Goal: Task Accomplishment & Management: Manage account settings

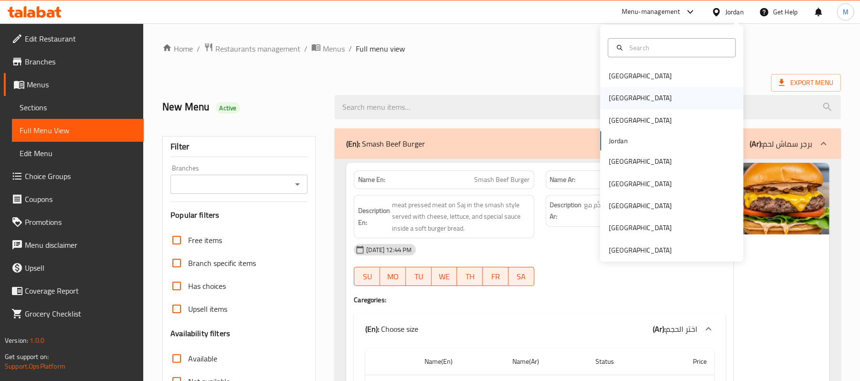
click at [617, 96] on div "[GEOGRAPHIC_DATA]" at bounding box center [640, 98] width 78 height 22
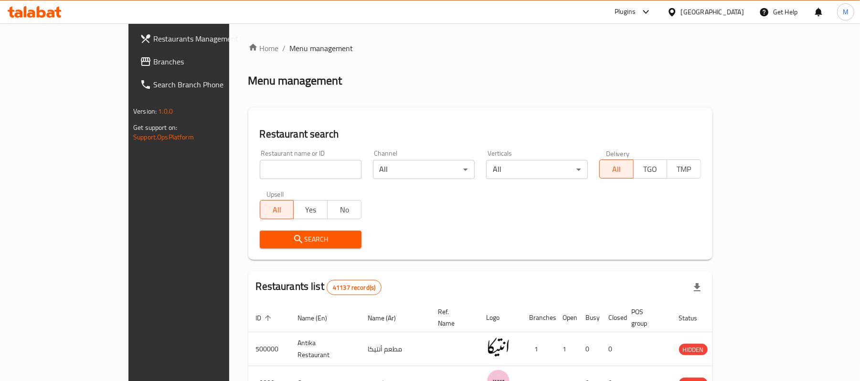
click at [260, 164] on input "search" at bounding box center [311, 169] width 102 height 19
paste input "677521"
type input "677521"
click button "Search" at bounding box center [311, 240] width 102 height 18
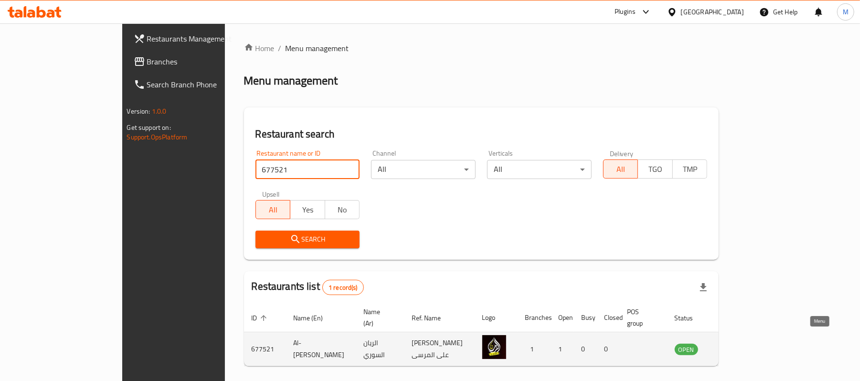
click at [736, 346] on icon "enhanced table" at bounding box center [730, 350] width 11 height 8
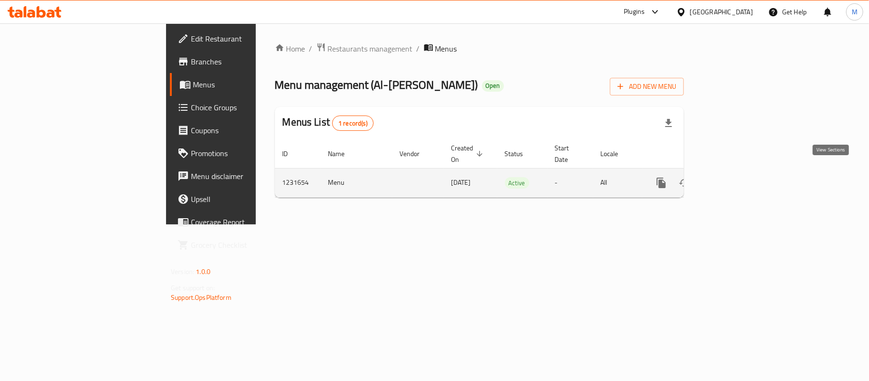
click at [736, 177] on icon "enhanced table" at bounding box center [730, 182] width 11 height 11
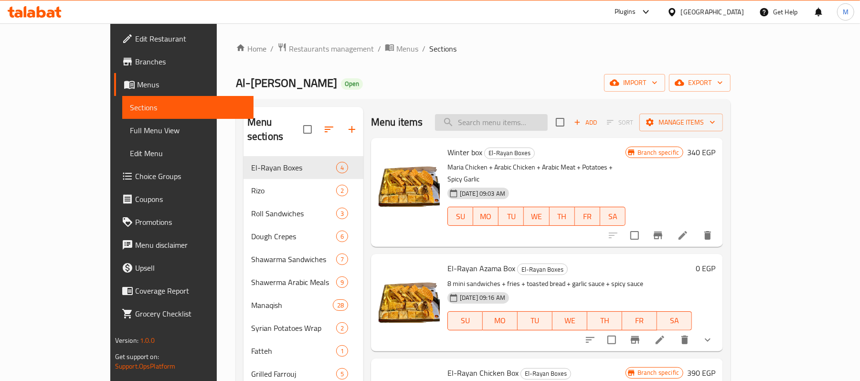
click at [518, 120] on input "search" at bounding box center [491, 122] width 113 height 17
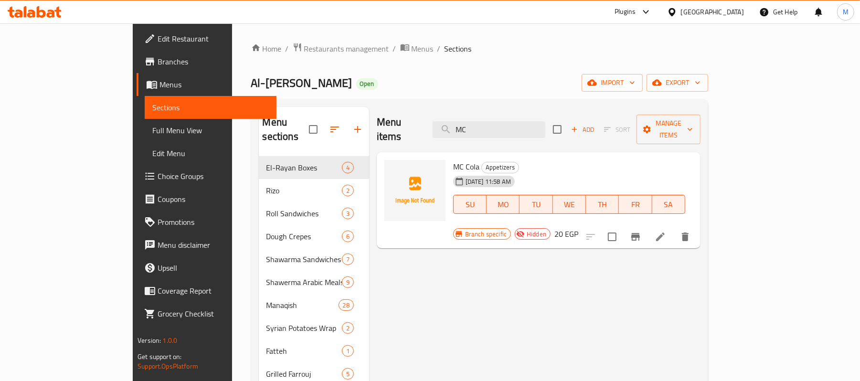
type input "MC"
click at [666, 231] on icon at bounding box center [660, 236] width 11 height 11
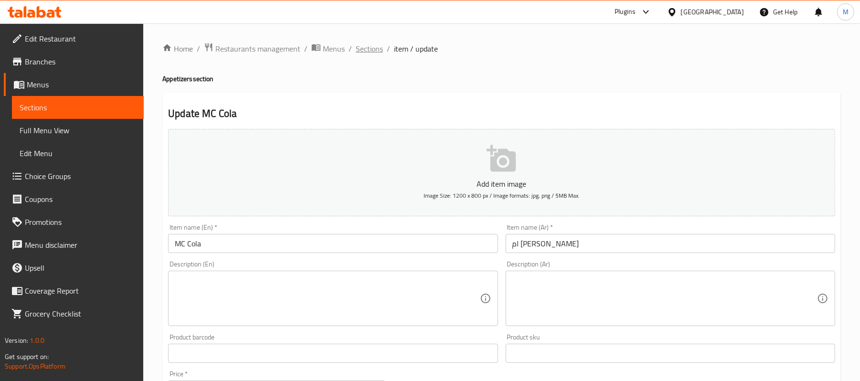
click at [364, 48] on span "Sections" at bounding box center [369, 48] width 27 height 11
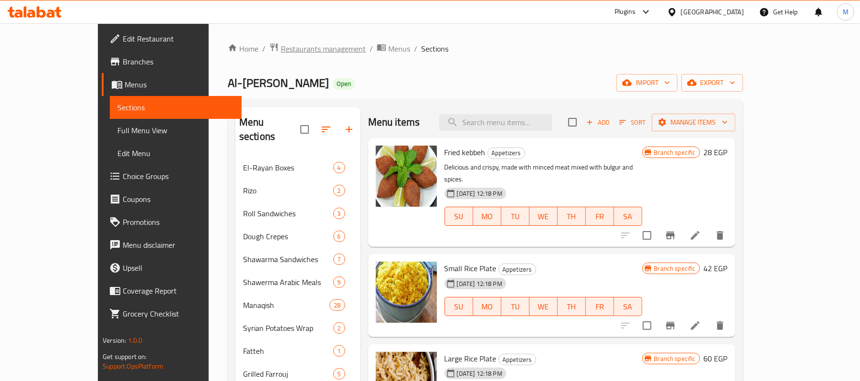
click at [281, 52] on span "Restaurants management" at bounding box center [323, 48] width 85 height 11
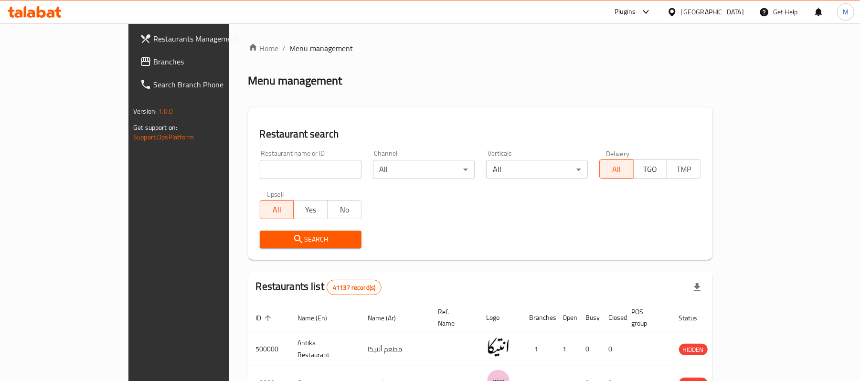
click at [272, 168] on input "search" at bounding box center [311, 169] width 102 height 19
paste input "677521"
click button "Search" at bounding box center [311, 240] width 102 height 18
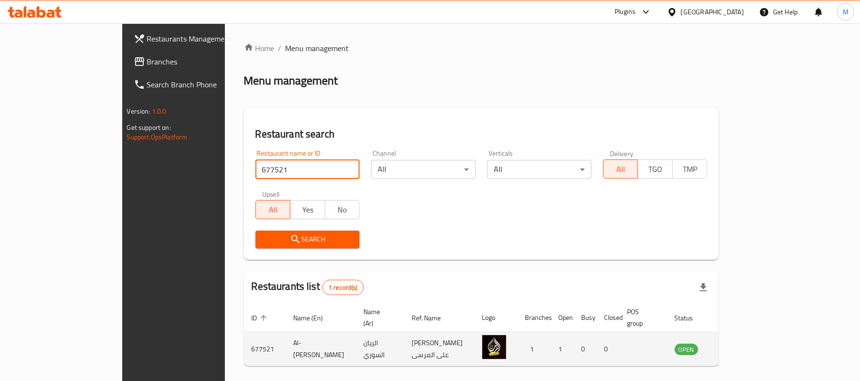
click at [286, 337] on td "Al-[PERSON_NAME]" at bounding box center [321, 349] width 70 height 34
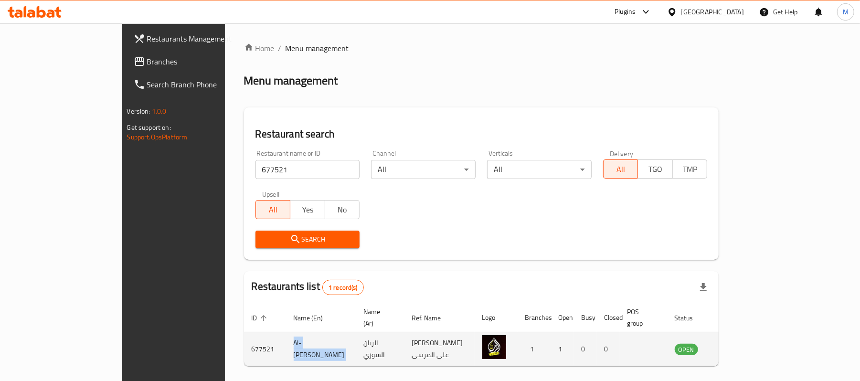
click at [286, 337] on td "Al-[PERSON_NAME]" at bounding box center [321, 349] width 70 height 34
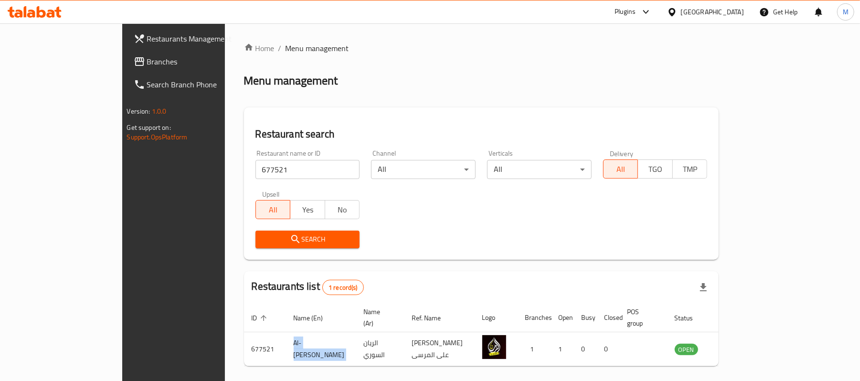
copy td "Al-[PERSON_NAME]"
click at [277, 174] on input "677521" at bounding box center [307, 169] width 105 height 19
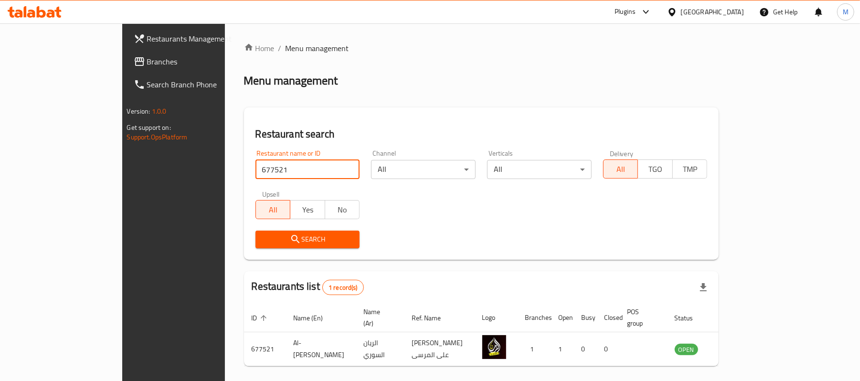
click at [277, 174] on input "677521" at bounding box center [307, 169] width 105 height 19
paste input "8459"
type input "678459"
click button "Search" at bounding box center [307, 240] width 105 height 18
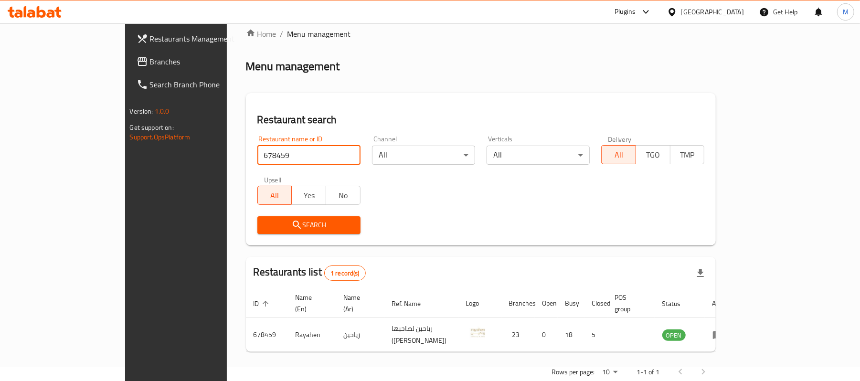
scroll to position [27, 0]
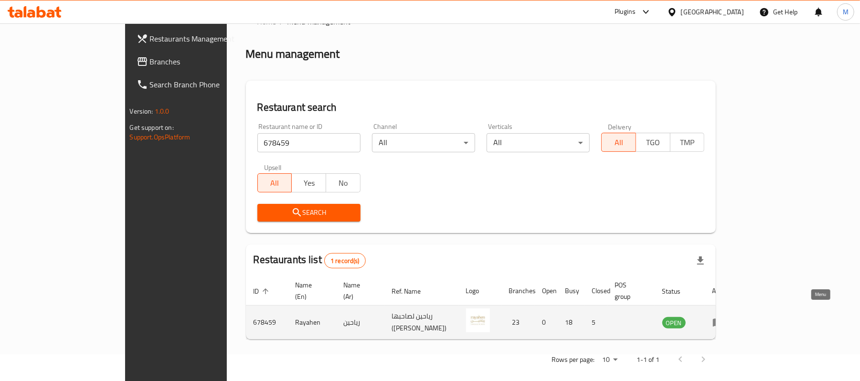
click at [724, 317] on icon "enhanced table" at bounding box center [717, 322] width 11 height 11
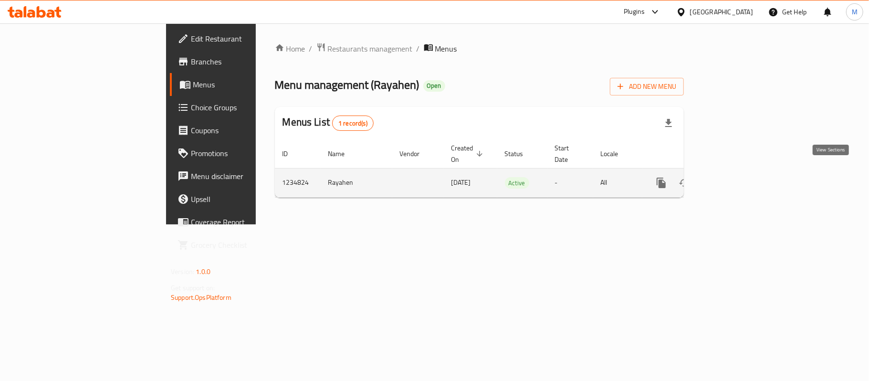
click at [735, 179] on icon "enhanced table" at bounding box center [730, 183] width 9 height 9
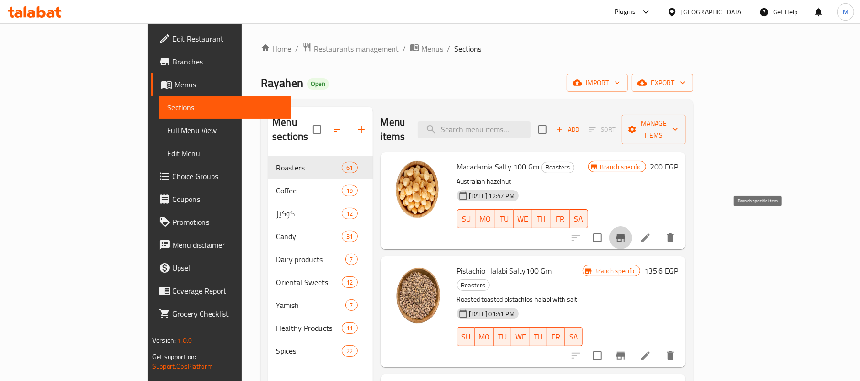
click at [625, 234] on icon "Branch-specific-item" at bounding box center [620, 238] width 9 height 8
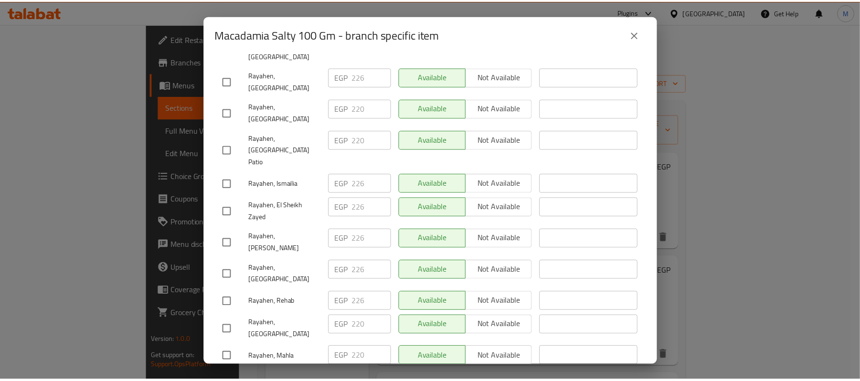
scroll to position [480, 0]
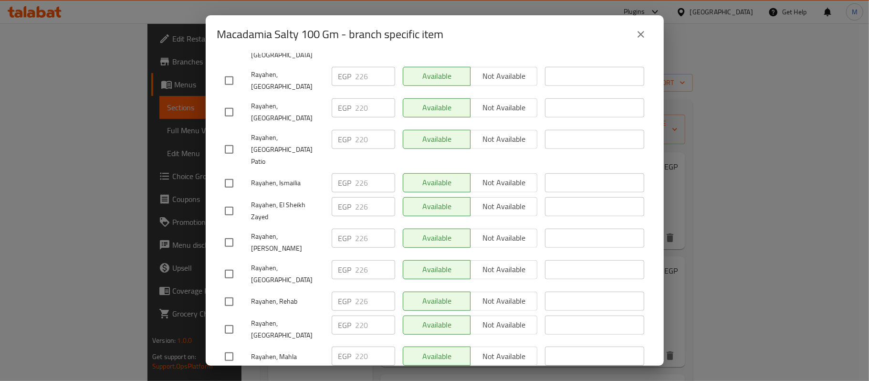
click at [644, 33] on icon "close" at bounding box center [640, 34] width 11 height 11
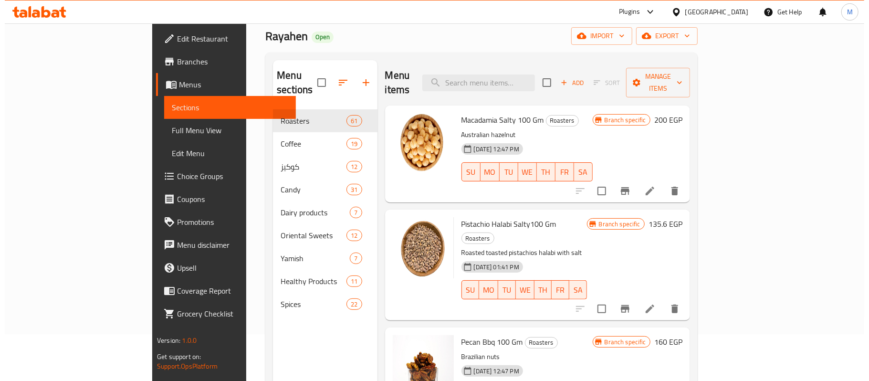
scroll to position [127, 0]
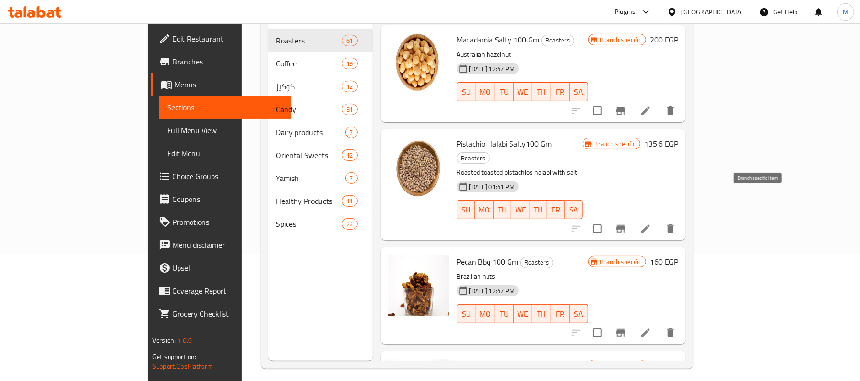
click at [626, 223] on icon "Branch-specific-item" at bounding box center [620, 228] width 11 height 11
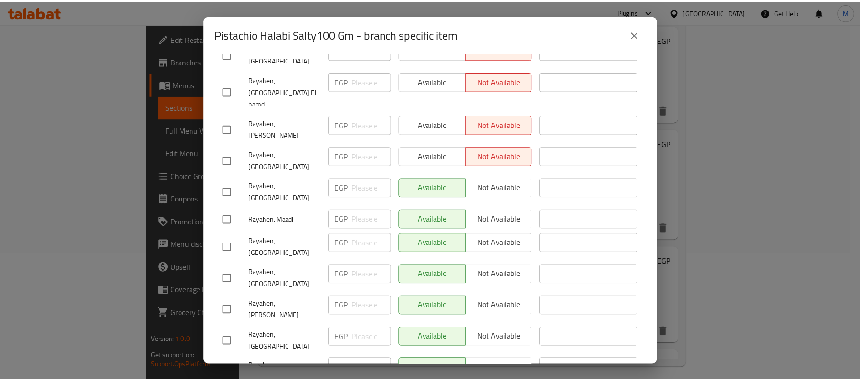
scroll to position [480, 0]
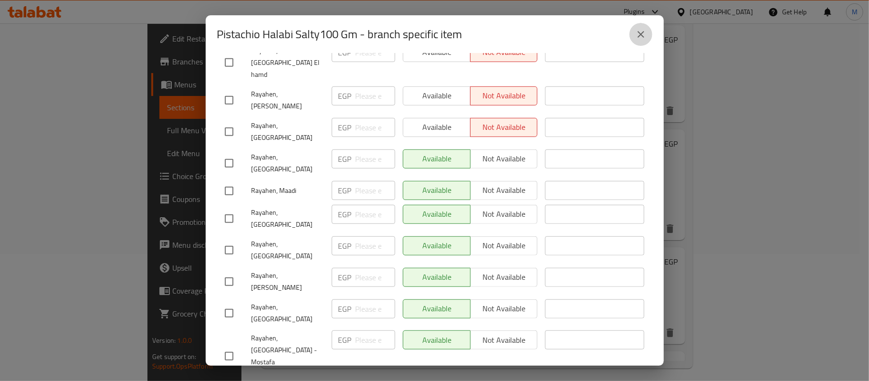
click at [640, 27] on button "close" at bounding box center [641, 34] width 23 height 23
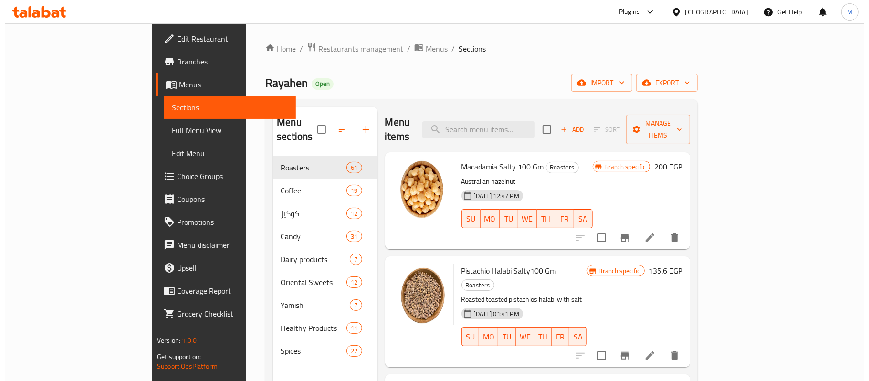
scroll to position [318, 0]
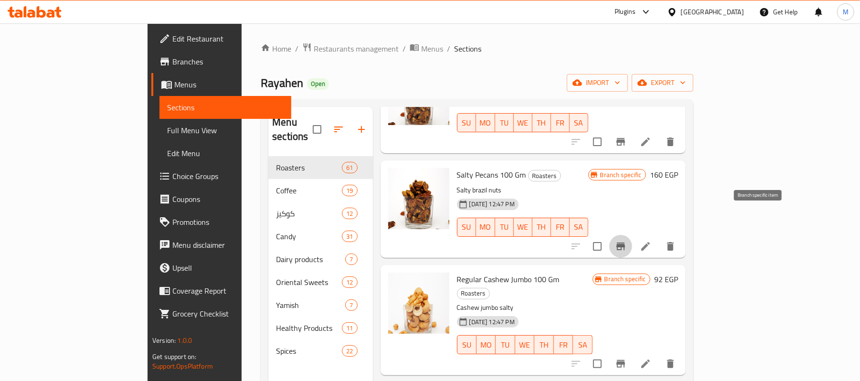
click at [625, 243] on icon "Branch-specific-item" at bounding box center [620, 247] width 9 height 8
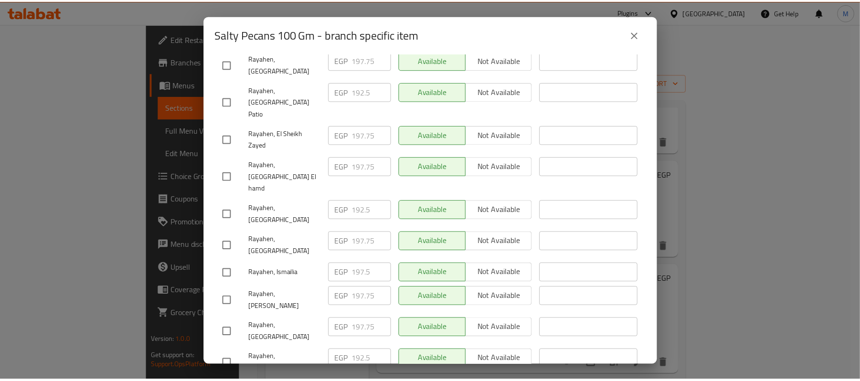
scroll to position [480, 0]
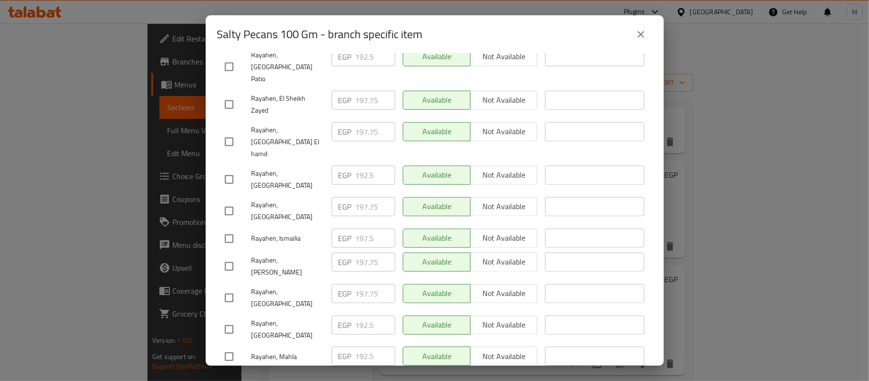
click at [646, 30] on icon "close" at bounding box center [640, 34] width 11 height 11
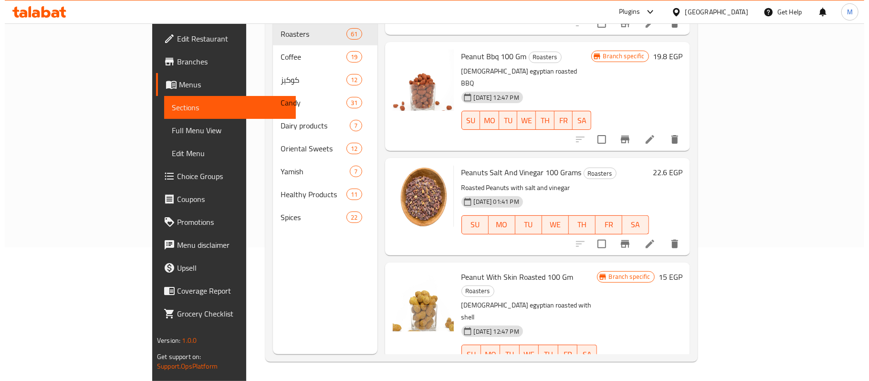
scroll to position [3182, 0]
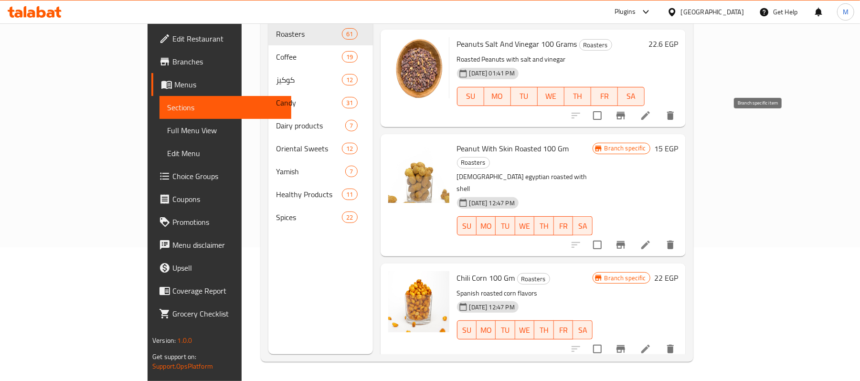
click at [625, 241] on icon "Branch-specific-item" at bounding box center [620, 245] width 9 height 8
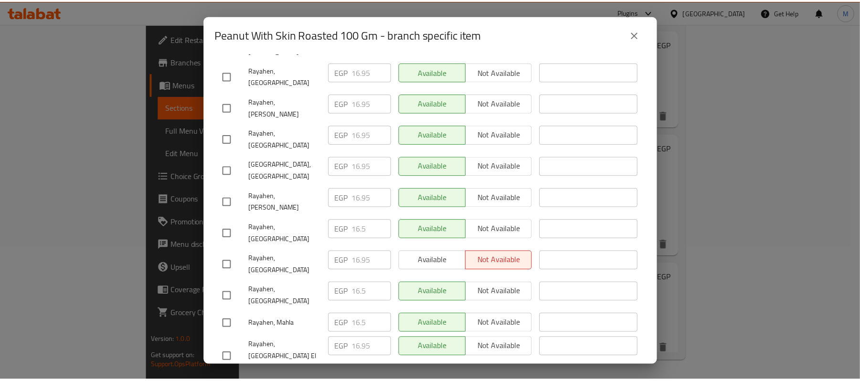
scroll to position [480, 0]
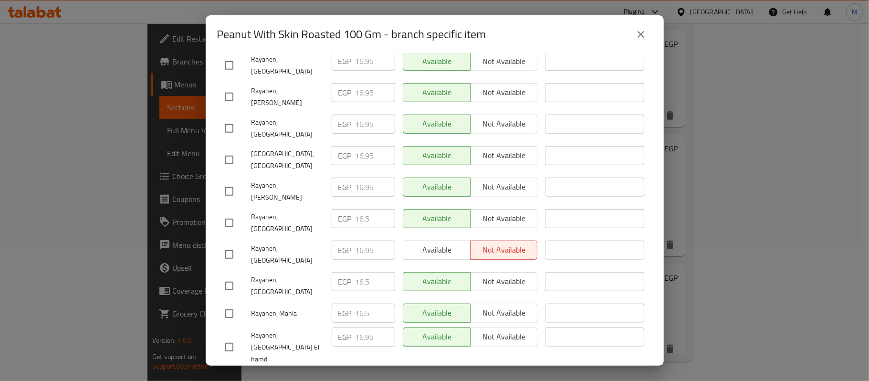
click at [644, 29] on icon "close" at bounding box center [640, 34] width 11 height 11
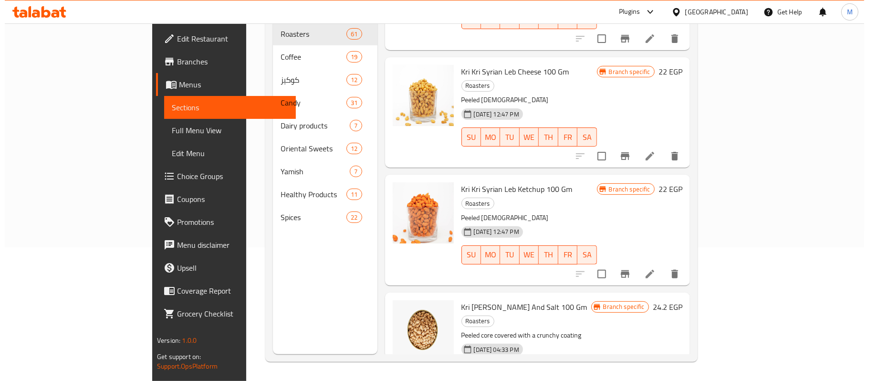
scroll to position [4137, 0]
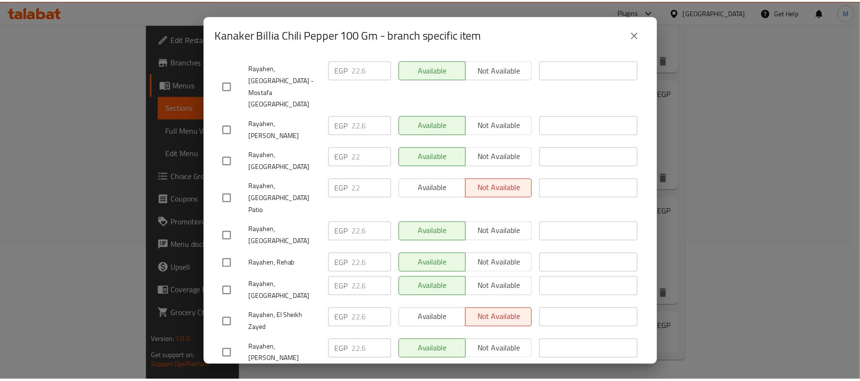
scroll to position [445, 0]
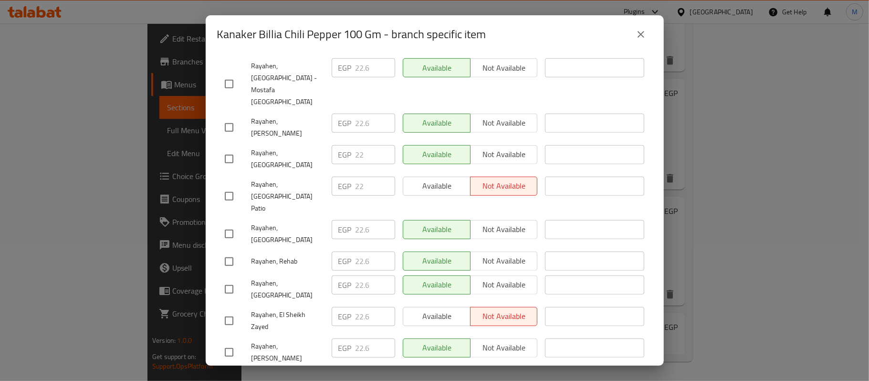
click at [639, 33] on icon "close" at bounding box center [640, 34] width 11 height 11
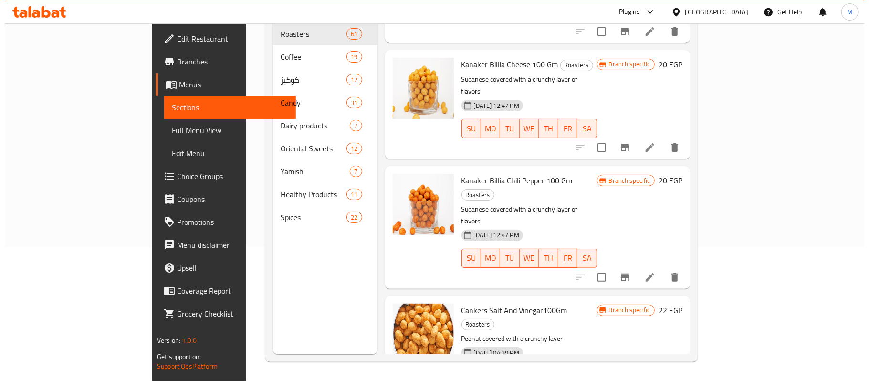
scroll to position [4456, 0]
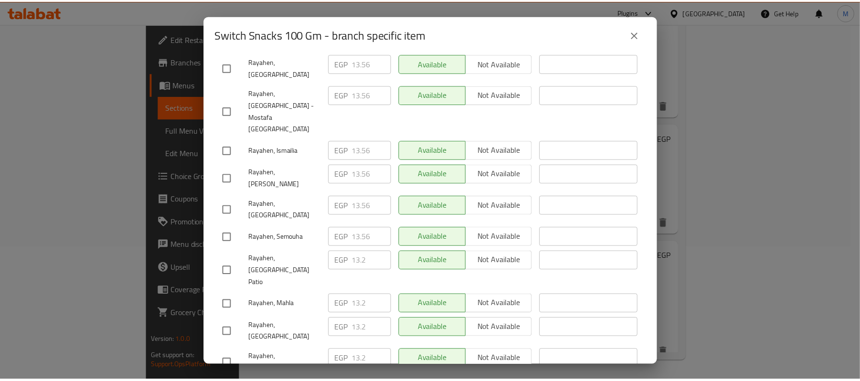
scroll to position [480, 0]
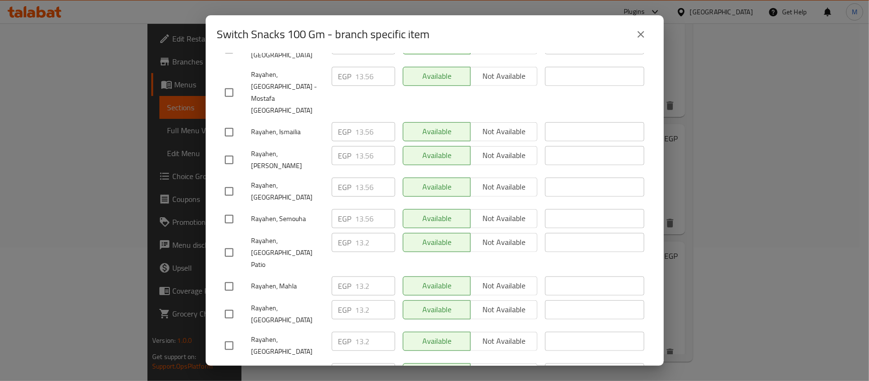
click at [634, 36] on button "close" at bounding box center [641, 34] width 23 height 23
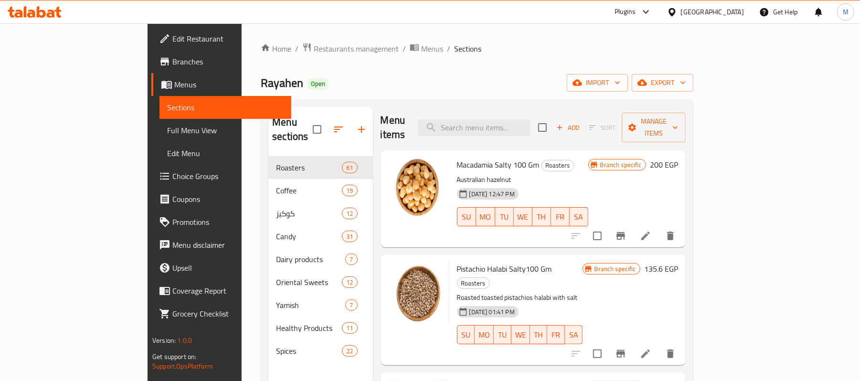
scroll to position [0, 0]
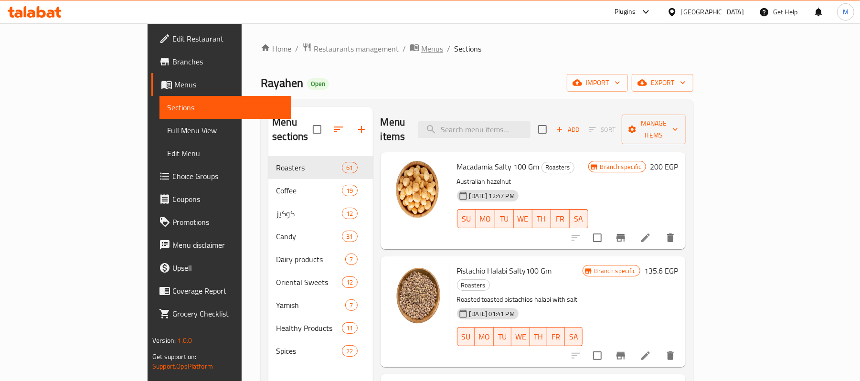
click at [421, 47] on span "Menus" at bounding box center [432, 48] width 22 height 11
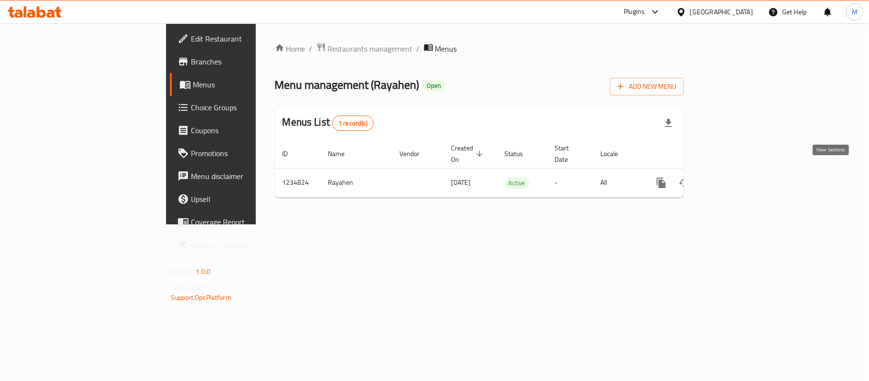
drag, startPoint x: 835, startPoint y: 174, endPoint x: 152, endPoint y: 50, distance: 694.9
click at [736, 177] on icon "enhanced table" at bounding box center [730, 182] width 11 height 11
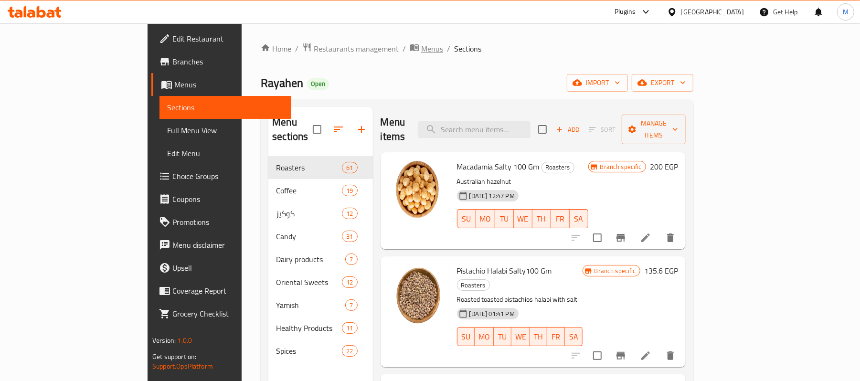
click at [421, 50] on span "Menus" at bounding box center [432, 48] width 22 height 11
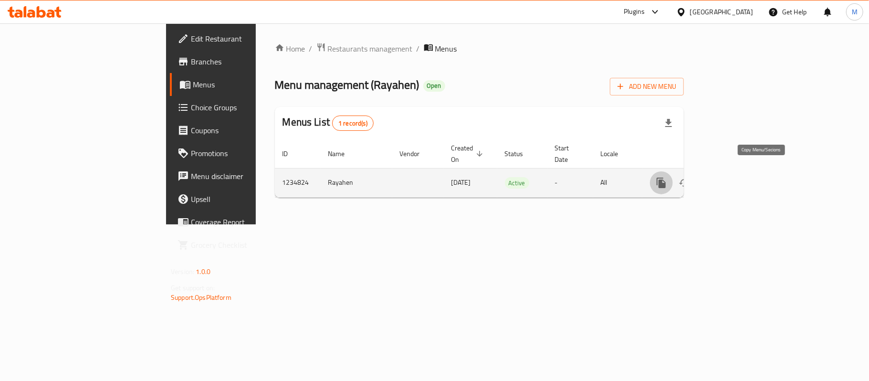
click at [666, 178] on icon "more" at bounding box center [661, 183] width 9 height 11
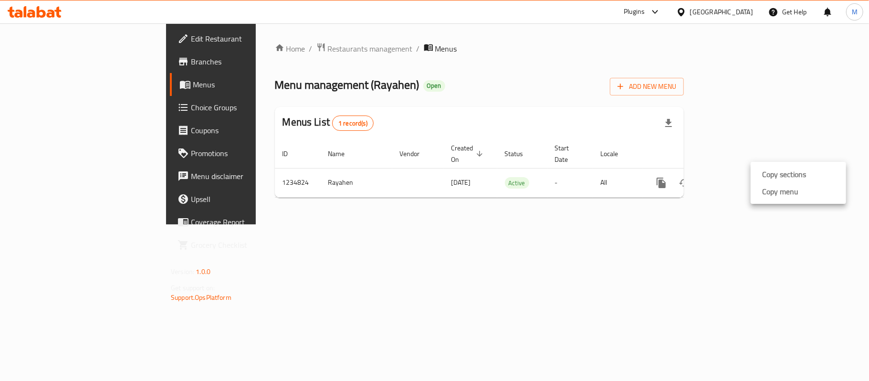
click at [662, 56] on div at bounding box center [434, 190] width 869 height 381
click at [191, 33] on span "Edit Restaurant" at bounding box center [247, 38] width 113 height 11
